Goal: Navigation & Orientation: Find specific page/section

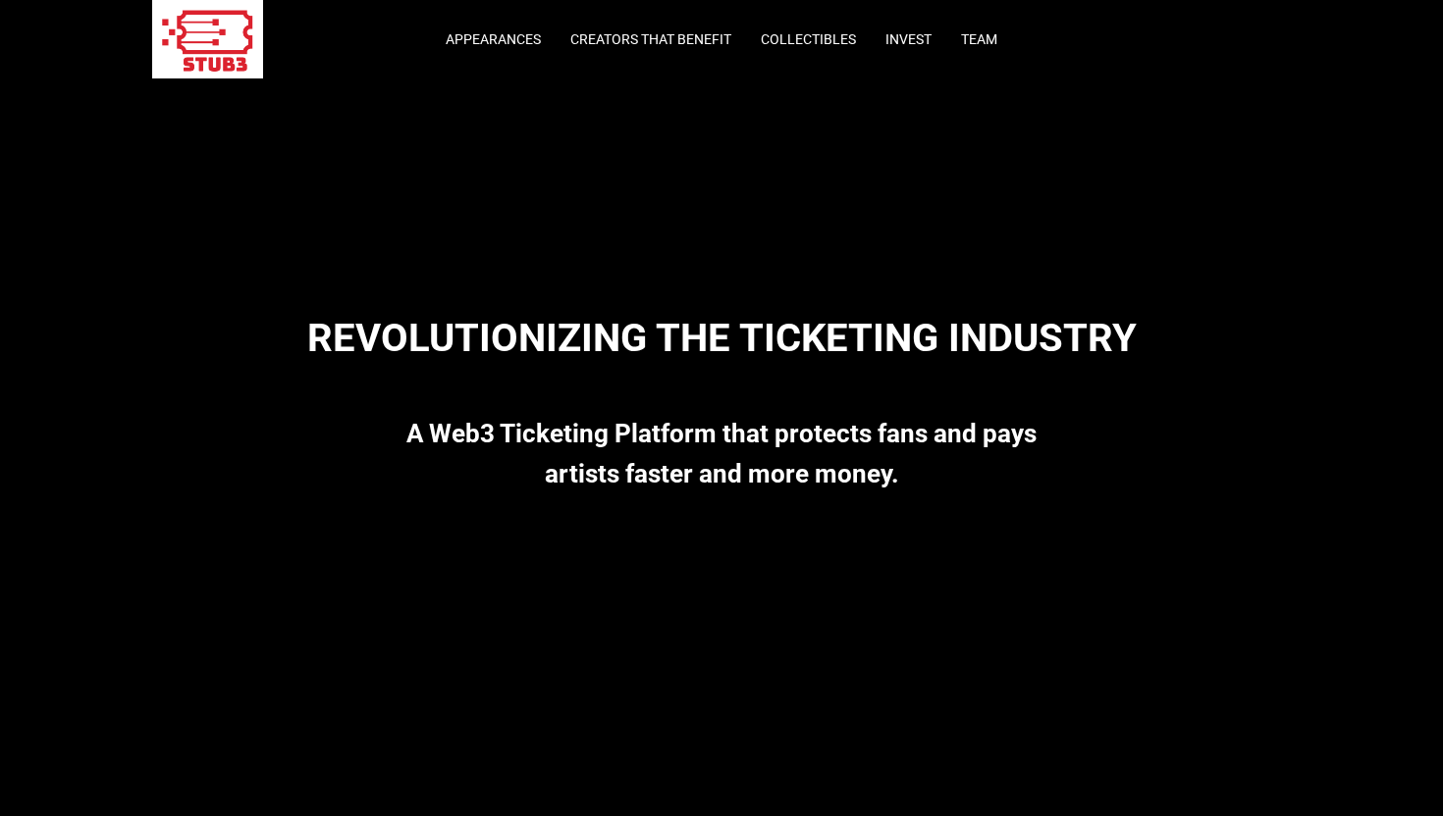
click at [604, 462] on strong "A Web3 Ticketing Platform that protects fans and pays artists faster and more m…" at bounding box center [721, 453] width 630 height 69
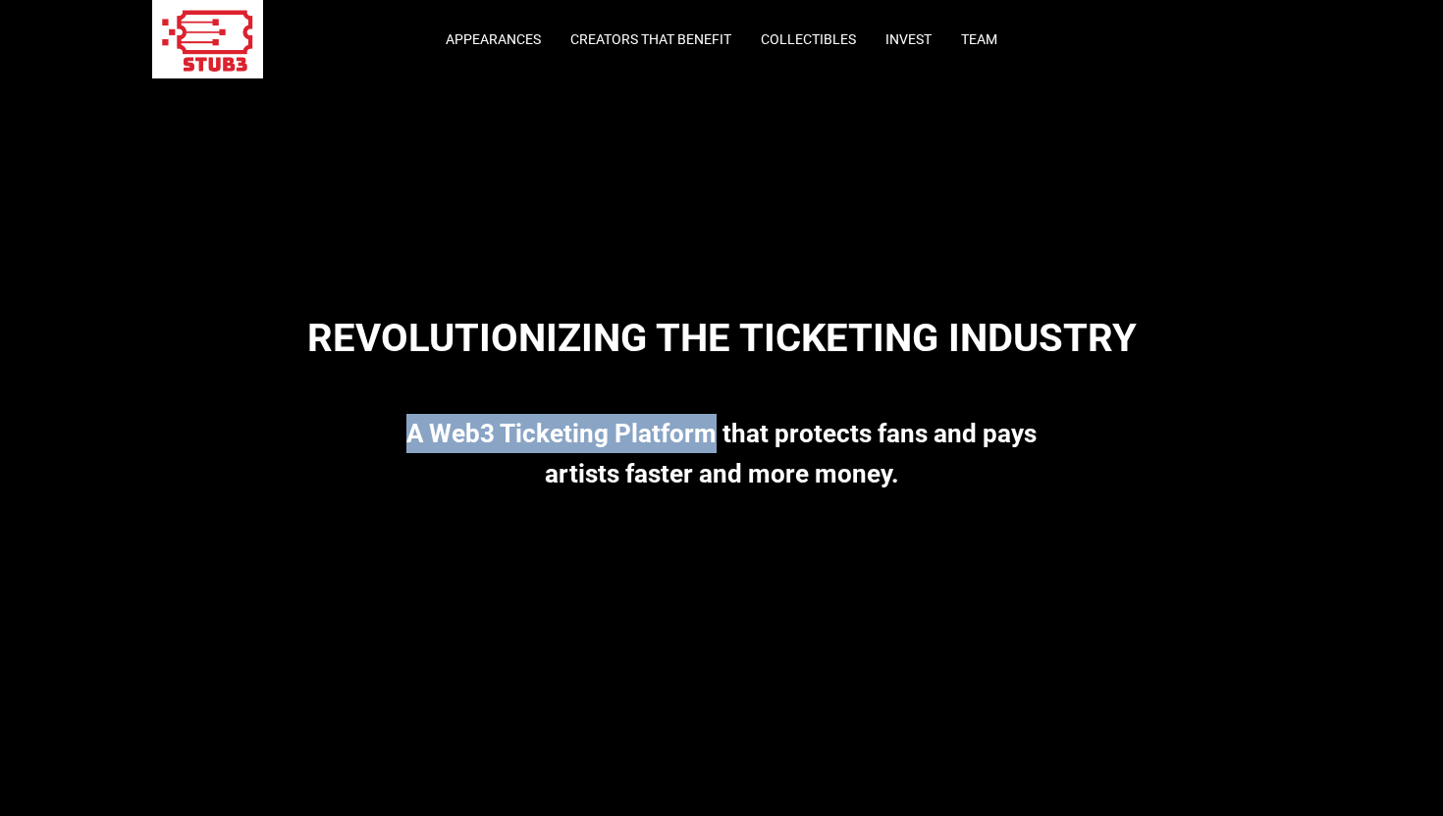
drag, startPoint x: 407, startPoint y: 437, endPoint x: 712, endPoint y: 424, distance: 305.5
click at [713, 426] on strong "A Web3 Ticketing Platform that protects fans and pays artists faster and more m…" at bounding box center [721, 453] width 630 height 69
copy strong "A Web3 Ticketing Platform"
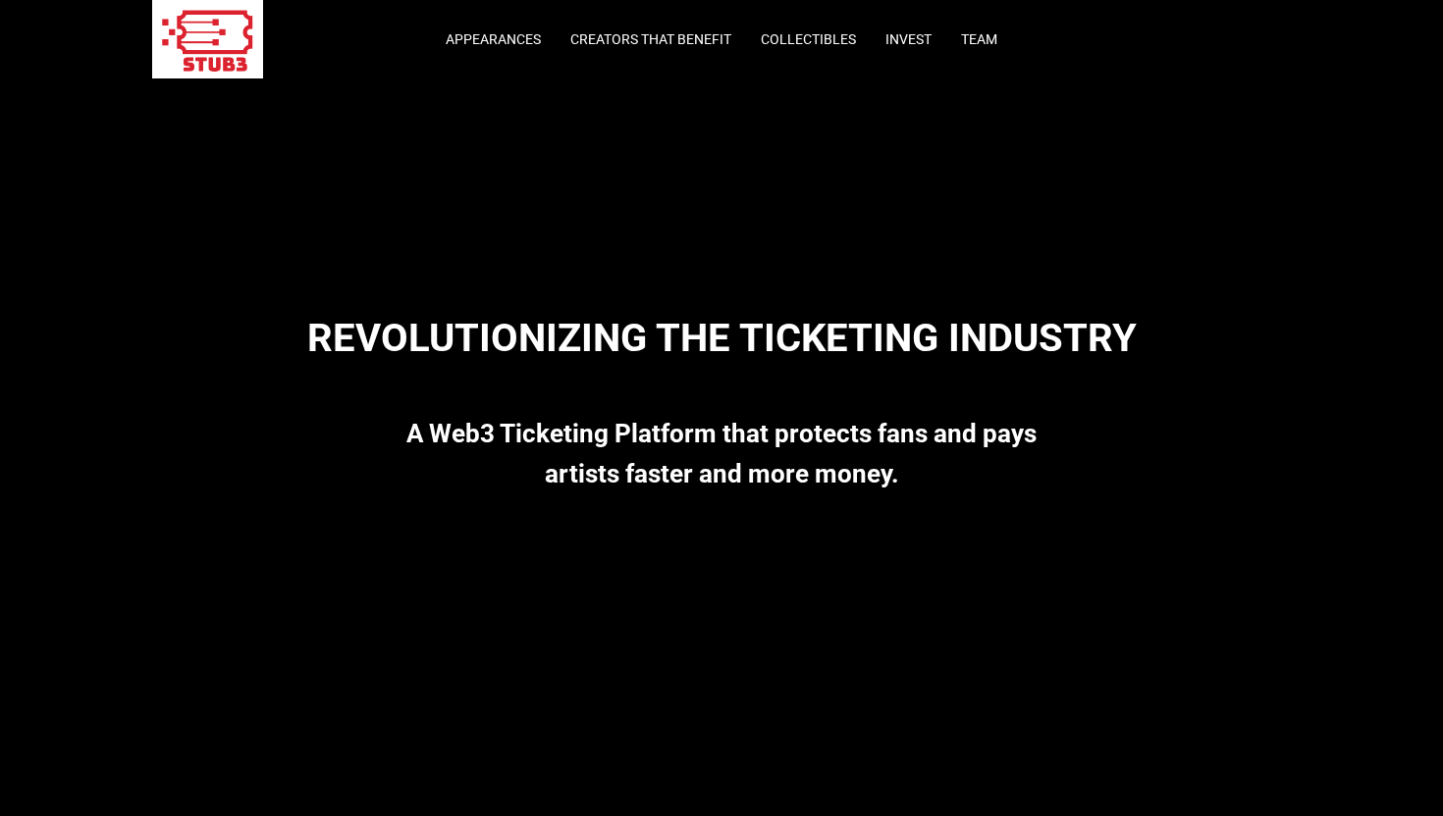
click at [712, 427] on strong "A Web3 Ticketing Platform that protects fans and pays artists faster and more m…" at bounding box center [721, 453] width 630 height 69
click at [498, 37] on link "Appearances" at bounding box center [493, 39] width 95 height 16
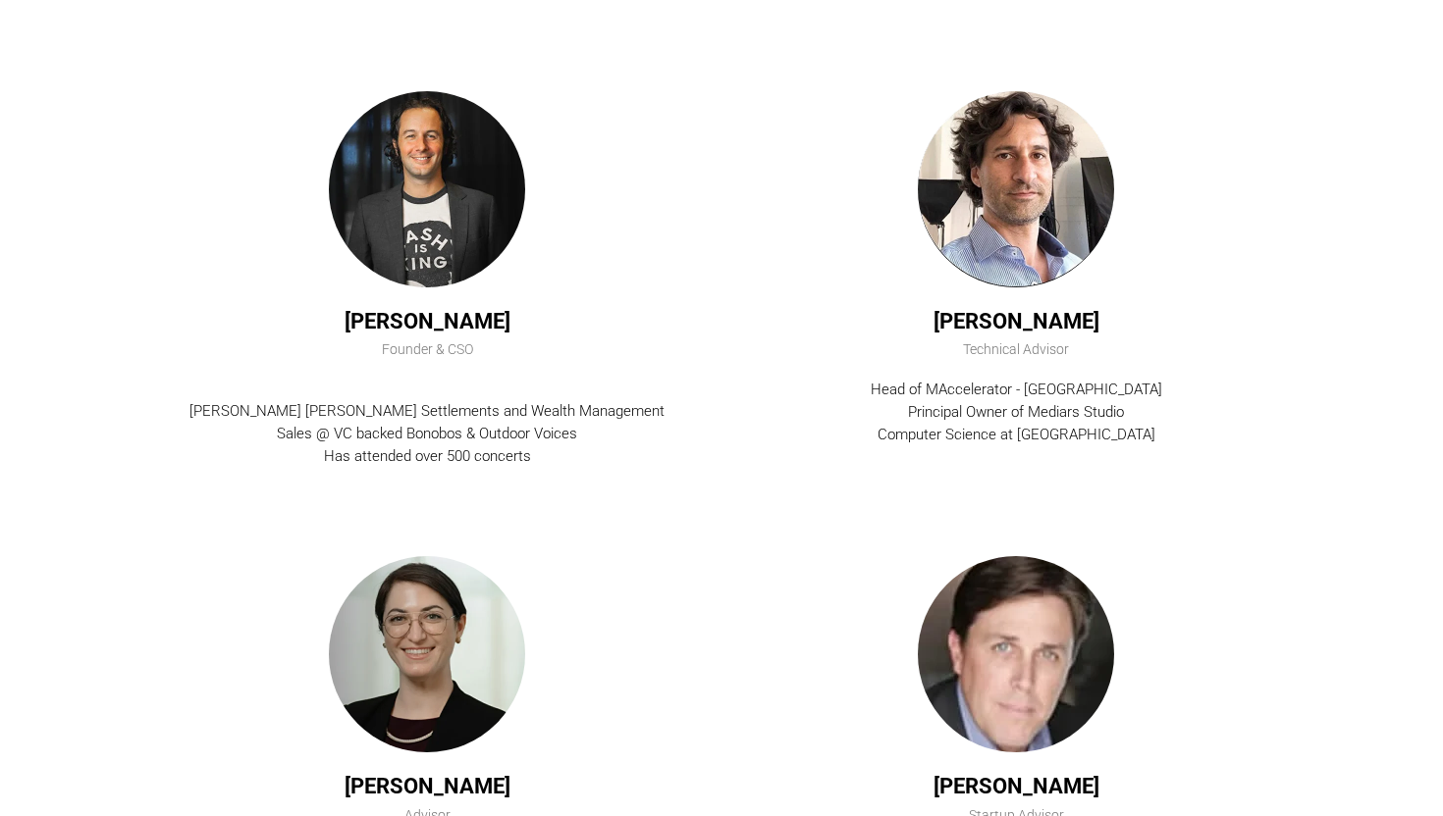
scroll to position [7314, 0]
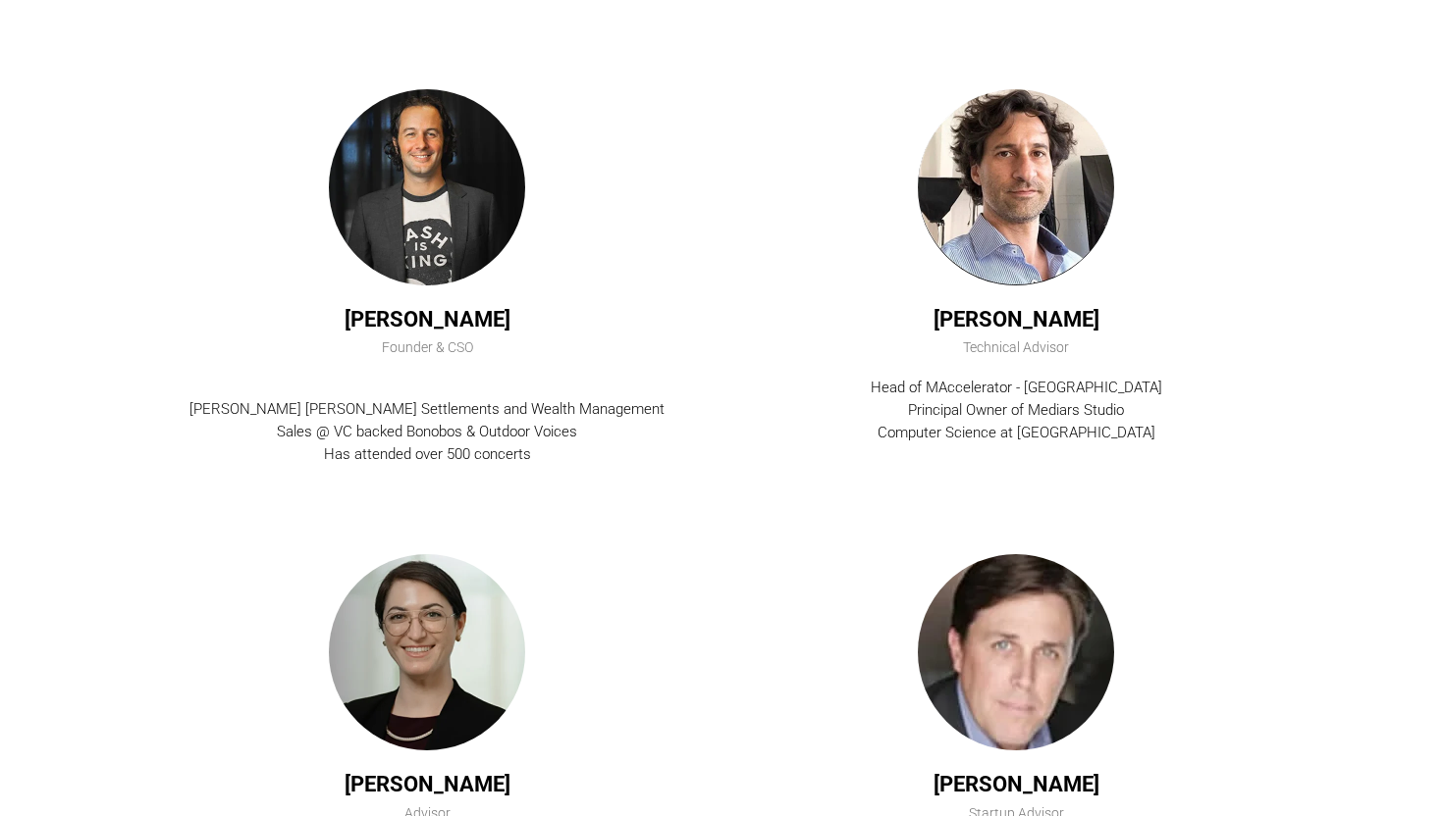
click at [554, 448] on div "[PERSON_NAME] [PERSON_NAME] Settlements and Wealth Management Sales @ VC backed…" at bounding box center [427, 432] width 510 height 69
click at [557, 452] on div "[PERSON_NAME] [PERSON_NAME] Settlements and Wealth Management Sales @ VC backed…" at bounding box center [427, 432] width 510 height 69
click at [562, 460] on div "[PERSON_NAME] [PERSON_NAME] Settlements and Wealth Management Sales @ VC backed…" at bounding box center [427, 432] width 510 height 69
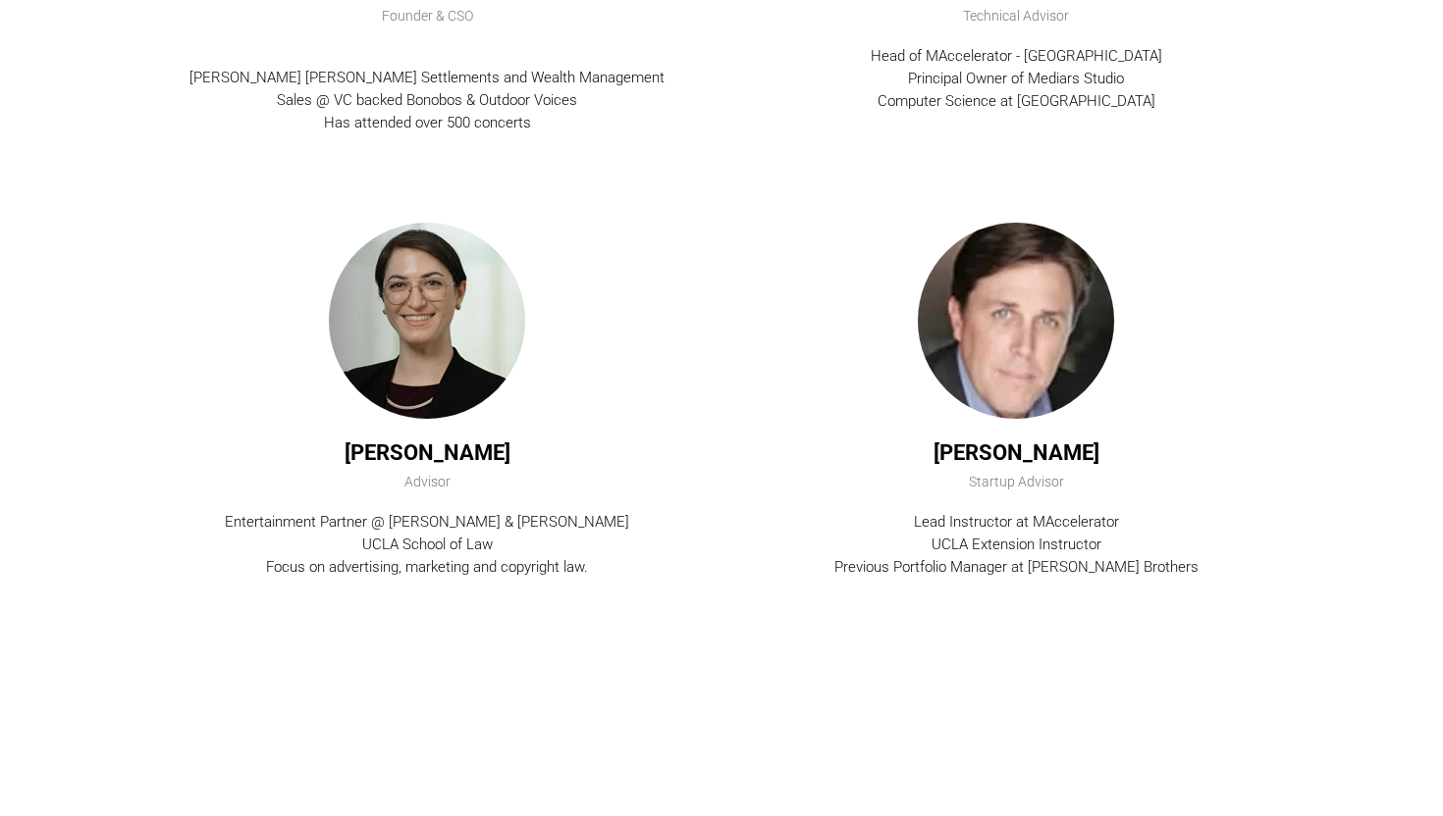
scroll to position [7699, 0]
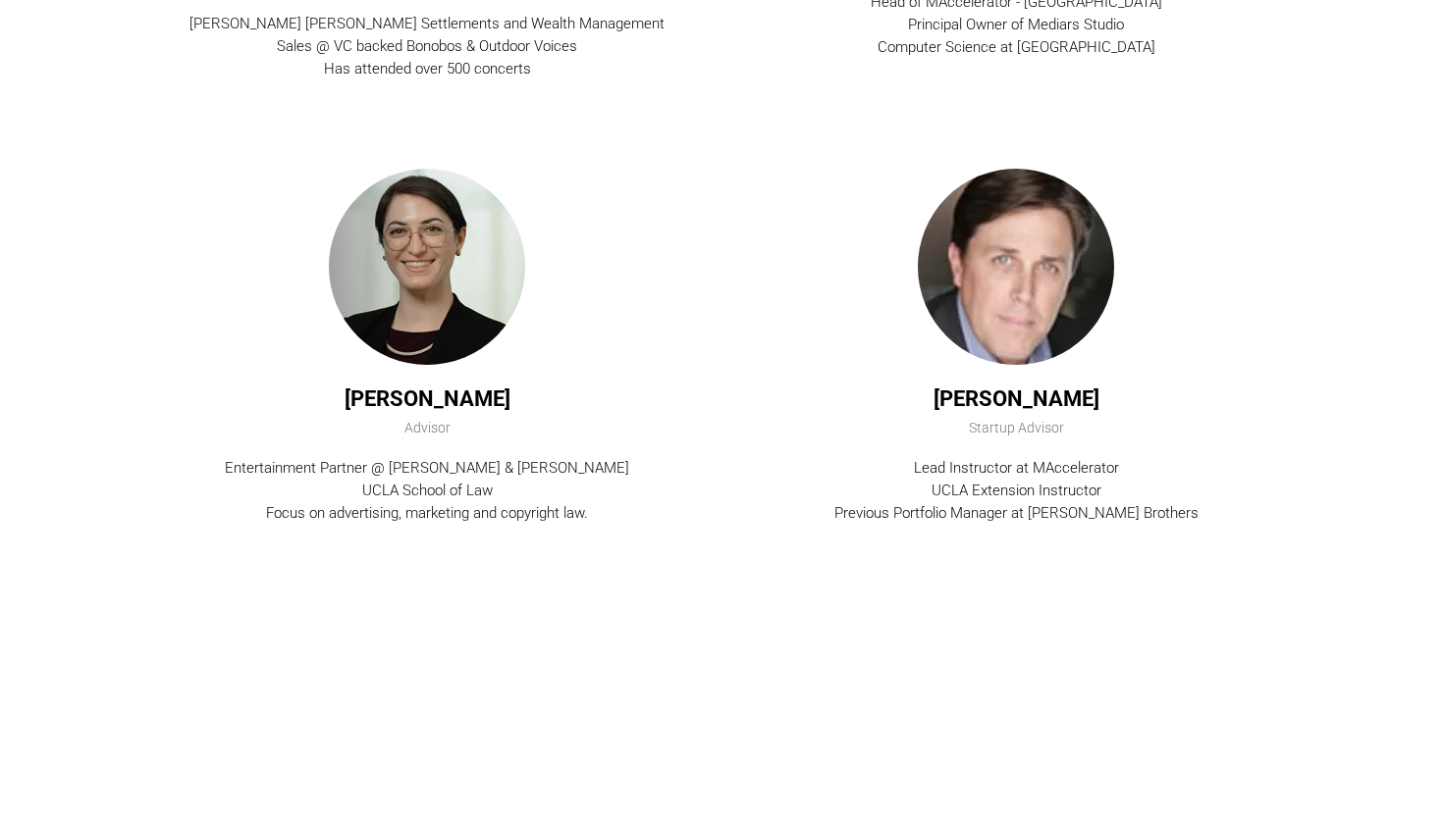
click at [650, 433] on div "Advisor" at bounding box center [427, 429] width 510 height 22
click at [649, 438] on div "Advisor" at bounding box center [427, 429] width 510 height 22
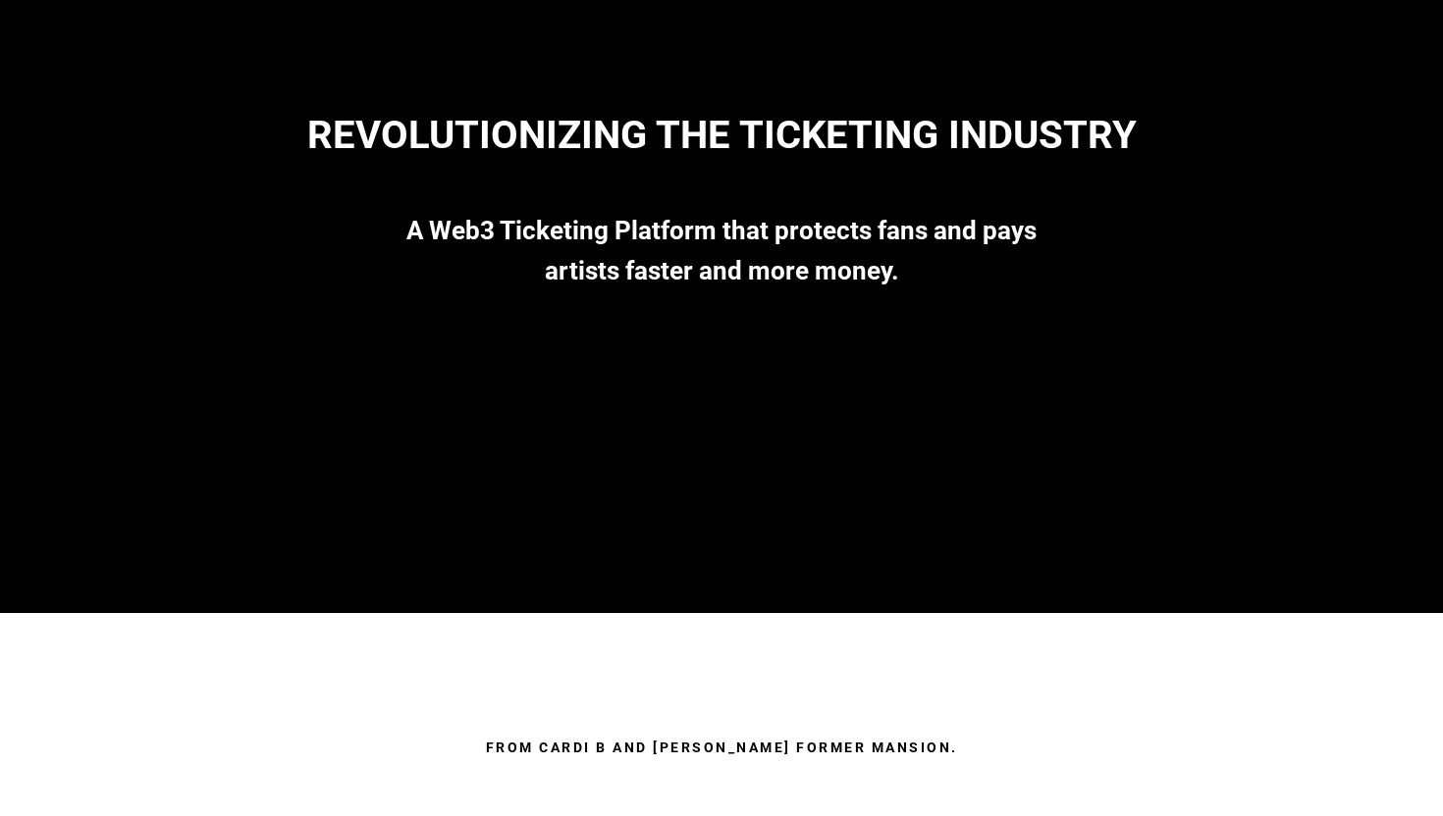
scroll to position [0, 0]
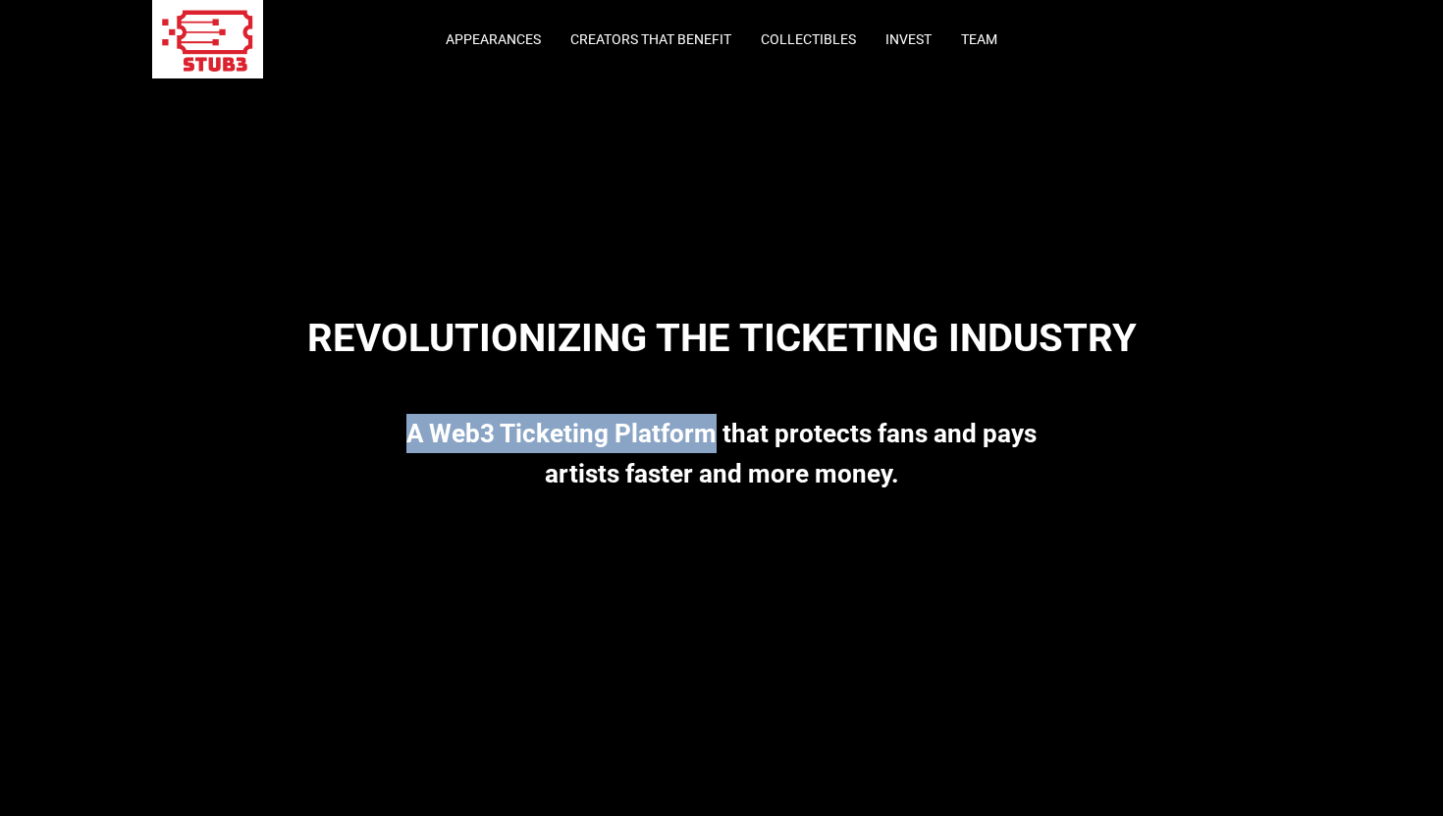
drag, startPoint x: 415, startPoint y: 437, endPoint x: 717, endPoint y: 431, distance: 302.3
click at [717, 431] on strong "A Web3 Ticketing Platform that protects fans and pays artists faster and more m…" at bounding box center [721, 453] width 630 height 69
copy strong "A Web3 Ticketing Platform"
